Goal: Task Accomplishment & Management: Manage account settings

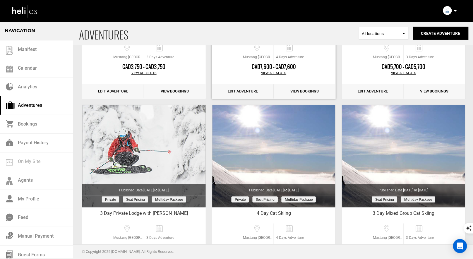
scroll to position [48, 0]
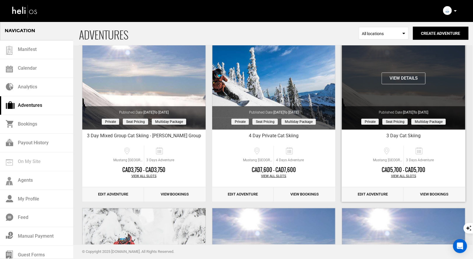
click at [399, 80] on button "View Details" at bounding box center [403, 79] width 44 height 12
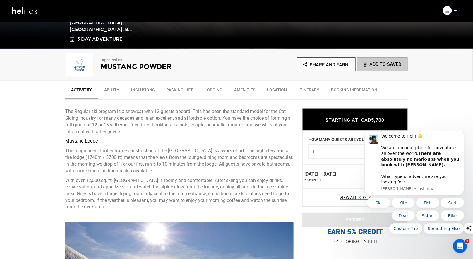
click at [455, 9] on p at bounding box center [455, 11] width 4 height 7
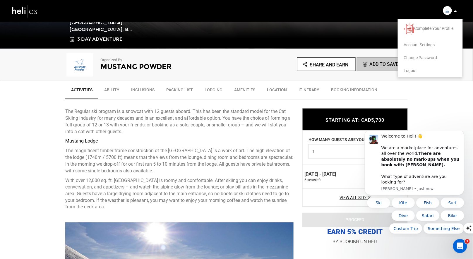
click at [414, 70] on span "Logout" at bounding box center [410, 70] width 13 height 5
